Goal: Find contact information: Find contact information

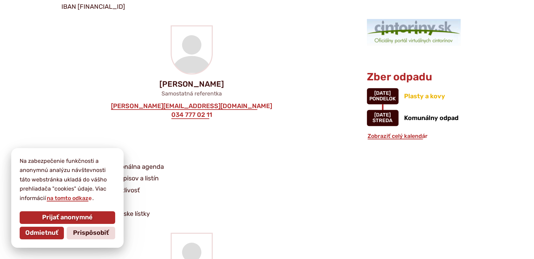
scroll to position [562, 0]
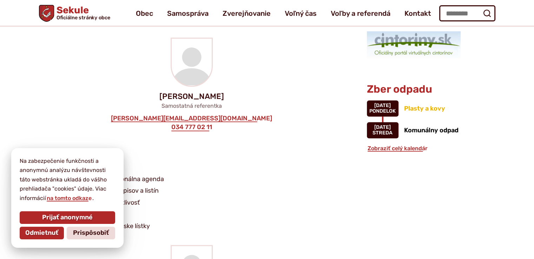
click at [285, 217] on li "hrobové miesta" at bounding box center [190, 215] width 241 height 11
click at [85, 217] on span "Prijať anonymné" at bounding box center [67, 218] width 51 height 8
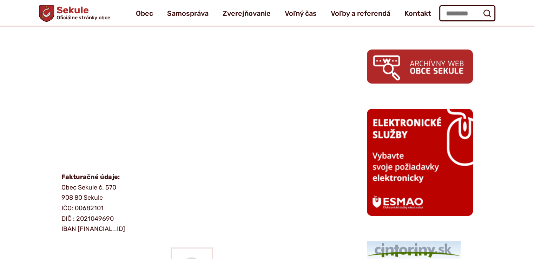
scroll to position [351, 0]
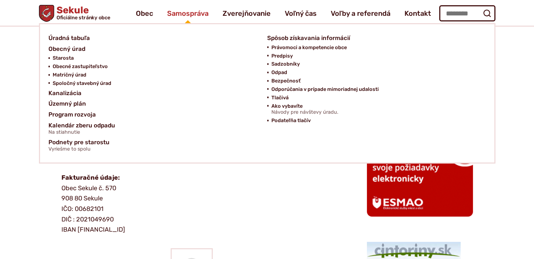
click at [190, 11] on span "Samospráva" at bounding box center [187, 14] width 41 height 20
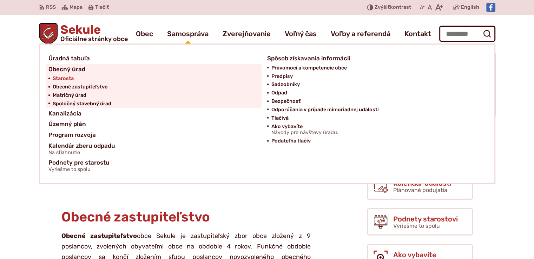
click at [59, 78] on span "Starosta" at bounding box center [63, 78] width 21 height 8
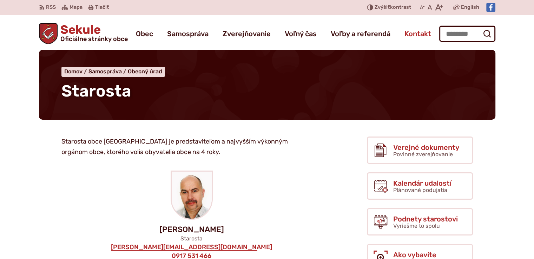
click at [413, 34] on span "Kontakt" at bounding box center [418, 34] width 27 height 20
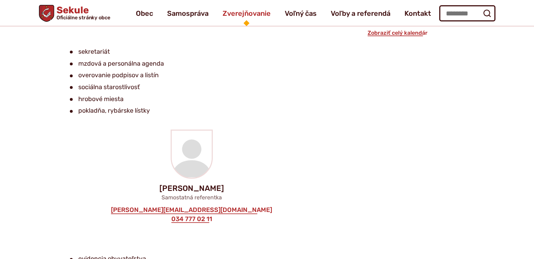
scroll to position [632, 0]
